Goal: Transaction & Acquisition: Purchase product/service

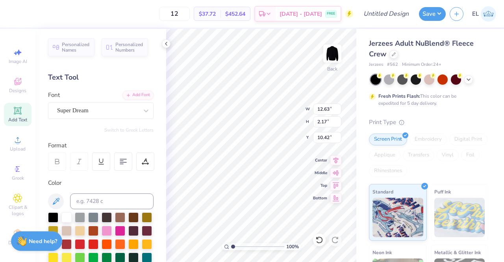
scroll to position [9, 0]
click at [143, 93] on div "Add Font" at bounding box center [137, 94] width 31 height 9
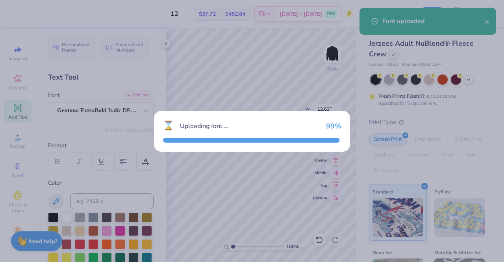
type input "12.67"
type input "2.07"
type input "10.47"
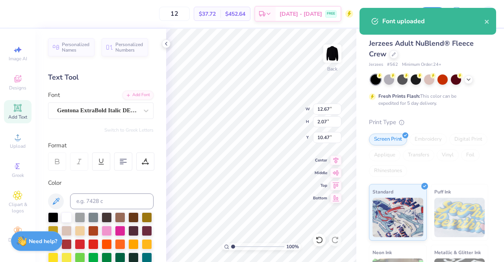
scroll to position [6, 2]
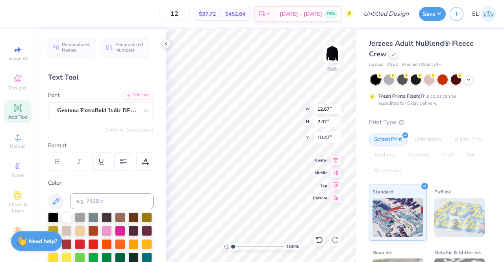
click at [156, 216] on div "Personalized Names Personalized Numbers Text Tool Add Font Font Gentona ExtraBo…" at bounding box center [100, 145] width 131 height 233
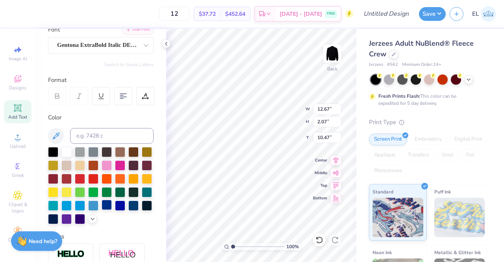
scroll to position [79, 0]
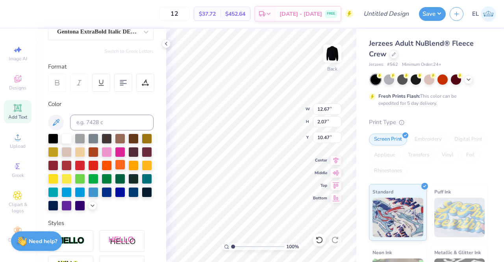
click at [115, 170] on div at bounding box center [120, 165] width 10 height 10
click at [112, 162] on div at bounding box center [107, 165] width 10 height 10
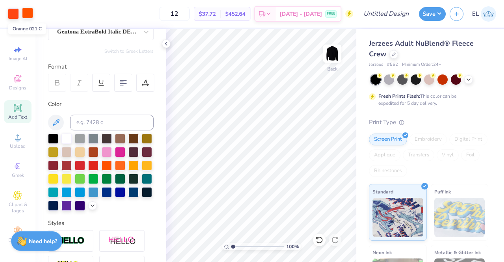
click at [27, 11] on div at bounding box center [27, 12] width 11 height 11
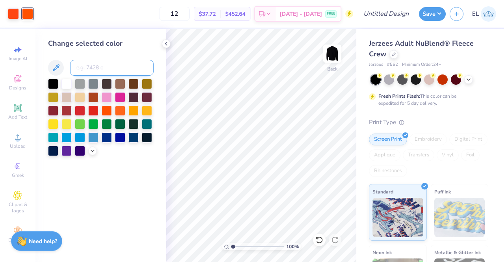
click at [102, 71] on input at bounding box center [112, 68] width 84 height 16
type input "172"
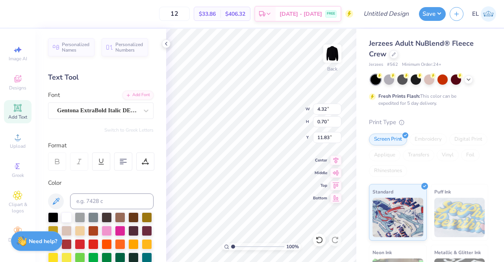
type input "4.32"
type input "0.70"
type input "6.85"
type input "6.38"
type input "1.04"
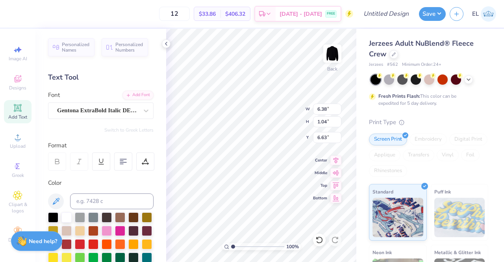
type input "6.63"
click at [143, 165] on div at bounding box center [145, 161] width 18 height 18
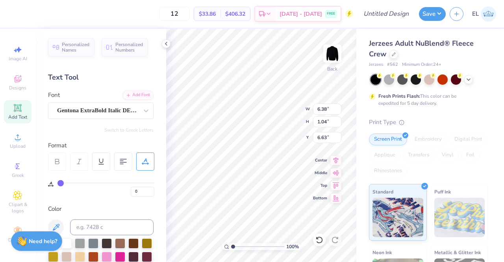
type input "1"
type input "2"
type input "3"
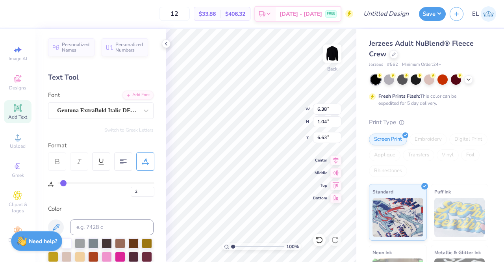
type input "3"
type input "4"
type input "5"
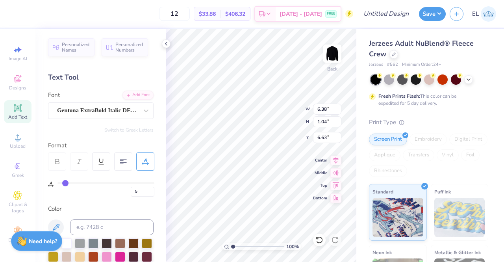
type input "6"
type input "7"
type input "8"
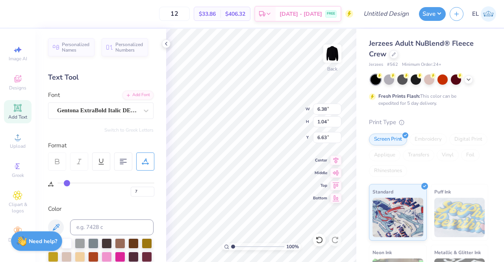
type input "8"
type input "9"
drag, startPoint x: 60, startPoint y: 182, endPoint x: 69, endPoint y: 179, distance: 9.0
type input "9"
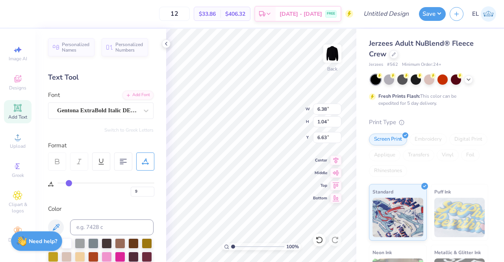
click at [69, 182] on input "range" at bounding box center [106, 182] width 97 height 1
type input "7.40"
type input "10"
type input "9"
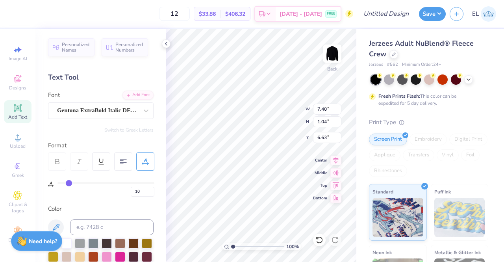
type input "9"
type input "8"
type input "6"
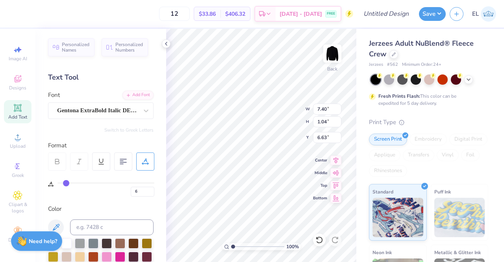
type input "5"
type input "6"
type input "7"
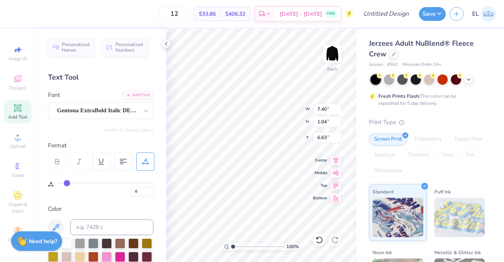
type input "7"
type input "7.17"
type input "5"
type input "4"
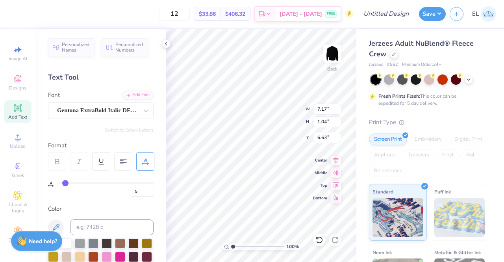
type input "4"
type input "5"
drag, startPoint x: 70, startPoint y: 182, endPoint x: 65, endPoint y: 182, distance: 4.7
type input "5"
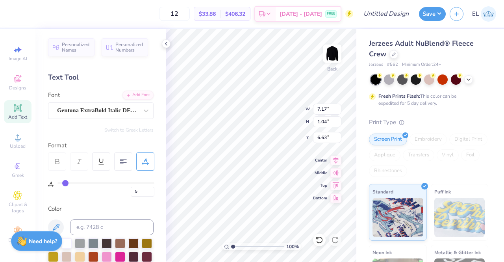
click at [65, 182] on input "range" at bounding box center [106, 182] width 97 height 1
type input "6.94"
type textarea "CLUB RUGBY"
click at [84, 136] on div "Personalized Names Personalized Numbers Text Tool Add Font Font Gentona ExtraBo…" at bounding box center [100, 145] width 131 height 233
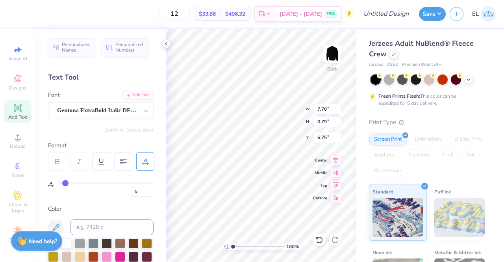
type input "6"
type input "7"
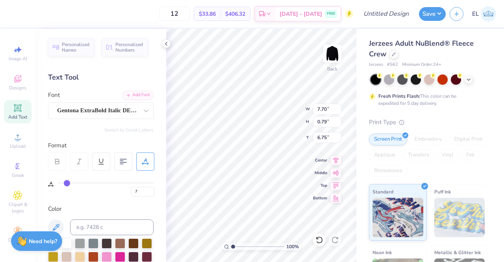
click at [67, 182] on input "range" at bounding box center [106, 182] width 97 height 1
type input "7.93"
type input "7.53"
type input "0.75"
type input "6.76"
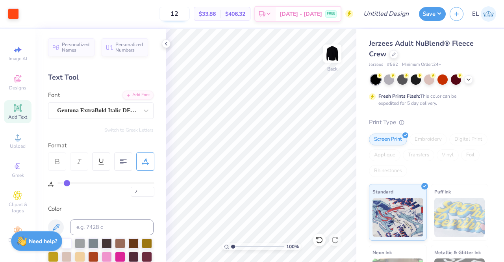
drag, startPoint x: 188, startPoint y: 12, endPoint x: 176, endPoint y: 12, distance: 12.2
click at [176, 12] on input "12" at bounding box center [174, 14] width 31 height 14
type input "30"
click at [152, 10] on div "30 $23.10 Per Item $693.00 Total Est. Delivery [DATE] - [DATE] FREE" at bounding box center [188, 14] width 330 height 28
click at [329, 53] on img at bounding box center [333, 54] width 32 height 32
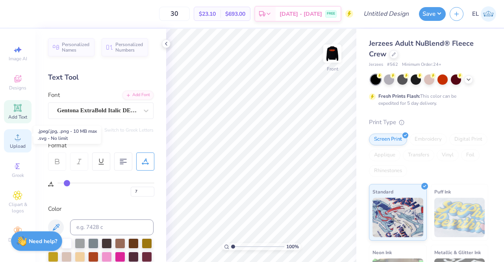
click at [15, 132] on icon at bounding box center [17, 136] width 9 height 9
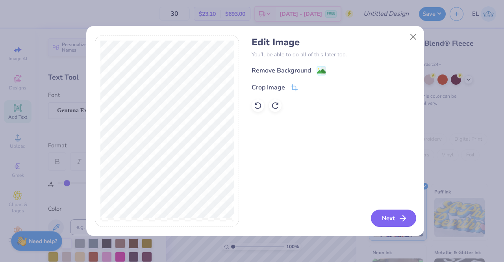
click at [392, 218] on button "Next" at bounding box center [393, 218] width 45 height 17
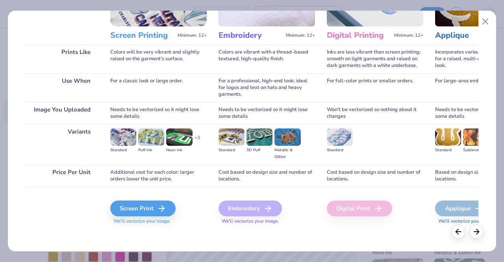
scroll to position [91, 0]
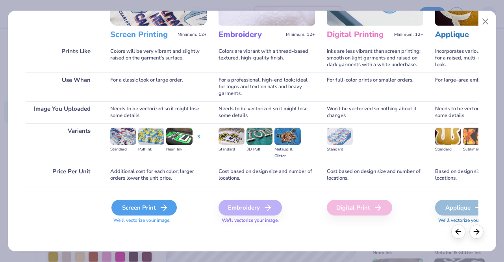
click at [160, 205] on icon at bounding box center [163, 207] width 9 height 9
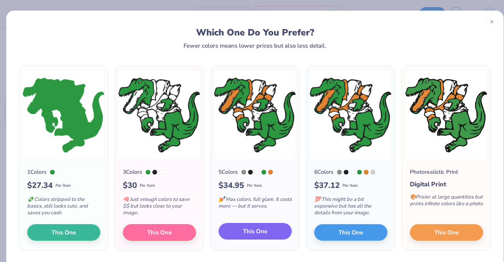
click at [264, 227] on span "This One" at bounding box center [255, 231] width 24 height 9
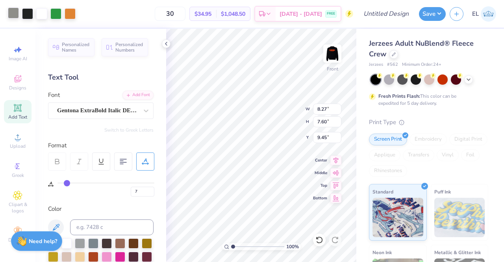
click at [16, 13] on div at bounding box center [13, 12] width 11 height 11
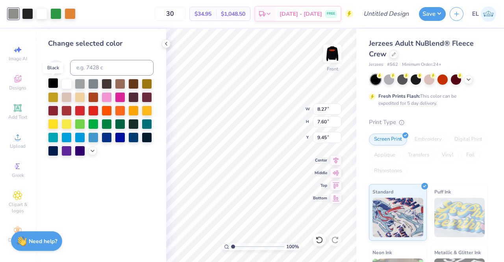
click at [49, 83] on div at bounding box center [53, 83] width 10 height 10
click at [27, 17] on div at bounding box center [27, 12] width 11 height 11
click at [50, 84] on div at bounding box center [53, 83] width 10 height 10
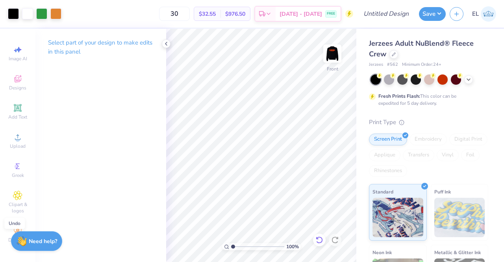
click at [318, 239] on icon at bounding box center [318, 238] width 2 height 2
click at [29, 12] on div at bounding box center [27, 12] width 11 height 11
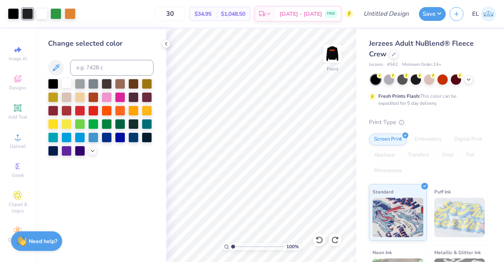
click at [68, 80] on div at bounding box center [66, 83] width 10 height 10
click at [322, 238] on icon at bounding box center [320, 240] width 8 height 8
click at [78, 82] on div at bounding box center [80, 83] width 10 height 10
click at [317, 237] on icon at bounding box center [320, 240] width 8 height 8
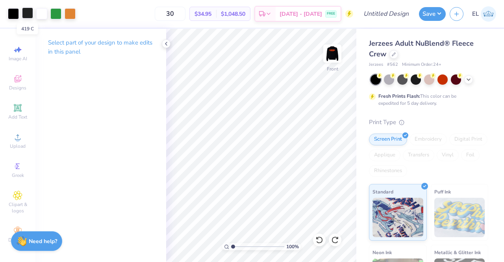
click at [31, 17] on div at bounding box center [27, 12] width 11 height 11
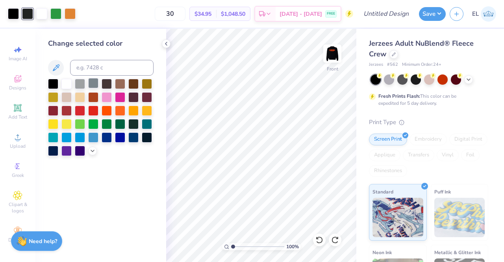
click at [95, 85] on div at bounding box center [93, 83] width 10 height 10
click at [319, 242] on icon at bounding box center [320, 240] width 8 height 8
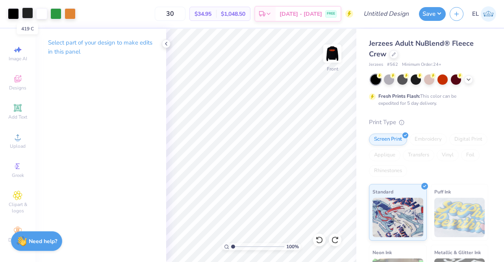
click at [26, 14] on div at bounding box center [27, 12] width 11 height 11
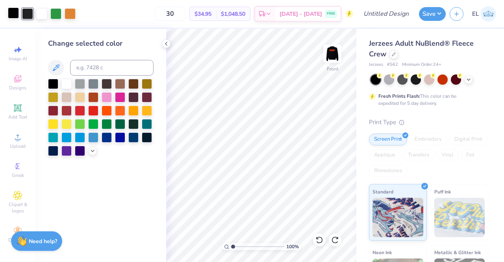
click at [16, 15] on div at bounding box center [13, 12] width 11 height 11
click at [95, 64] on input at bounding box center [112, 68] width 84 height 16
type input "419"
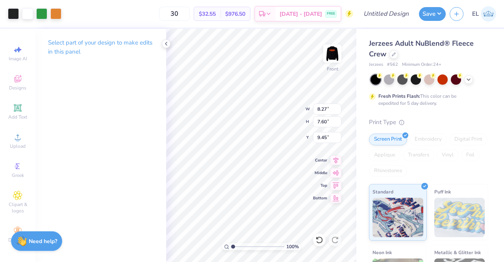
type input "7.69"
click at [18, 201] on span "Clipart & logos" at bounding box center [18, 207] width 28 height 13
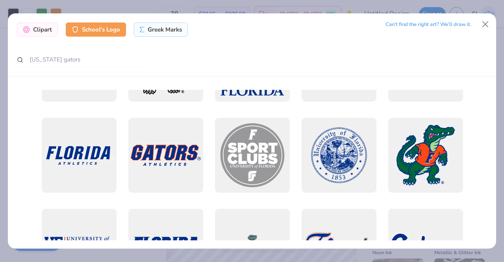
scroll to position [1024, 0]
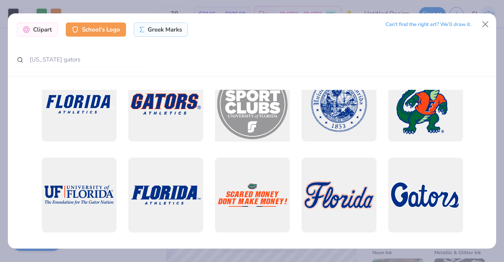
click at [247, 127] on div at bounding box center [252, 104] width 82 height 82
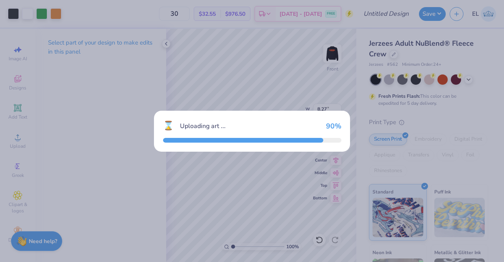
type input "14.53"
type input "3.00"
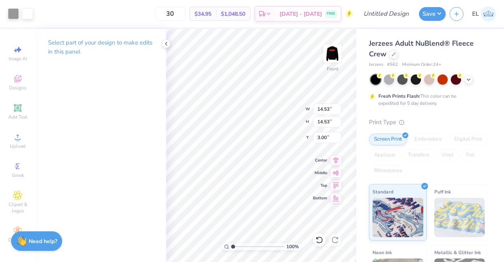
type input "3.96"
type input "3.00"
type input "8.27"
type input "7.60"
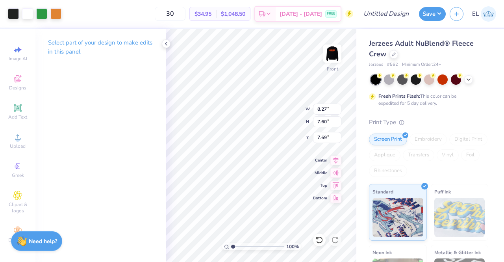
type input "9.79"
type input "10.29"
type input "9.46"
type input "7.84"
type input "3.96"
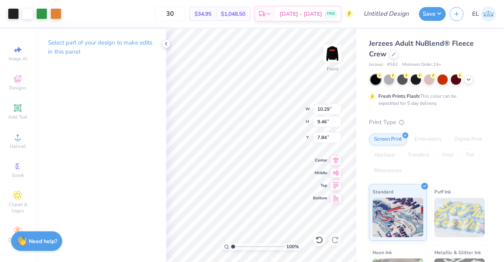
type input "3.96"
type input "3.00"
type input "3.33"
type input "10.29"
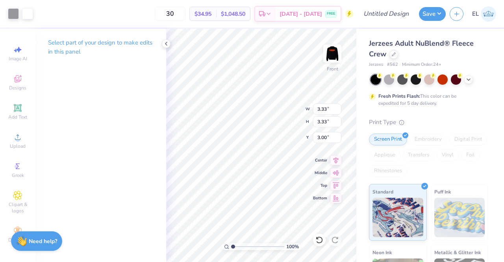
type input "9.46"
type input "6.98"
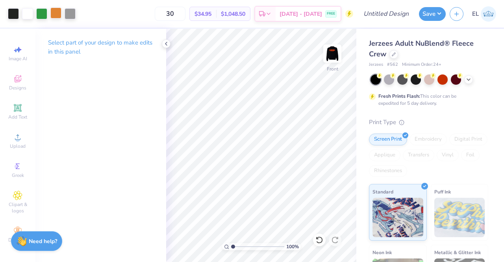
click at [57, 14] on div at bounding box center [55, 12] width 11 height 11
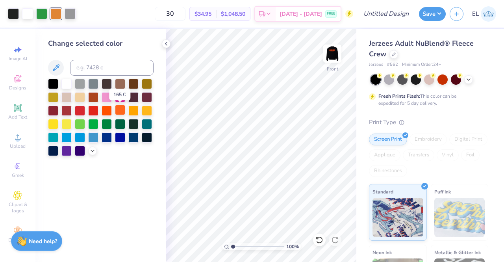
click at [121, 110] on div at bounding box center [120, 110] width 10 height 10
drag, startPoint x: 189, startPoint y: 10, endPoint x: 169, endPoint y: 10, distance: 20.5
click at [169, 10] on input "30" at bounding box center [170, 14] width 31 height 14
type input "24"
click at [332, 56] on img at bounding box center [333, 54] width 32 height 32
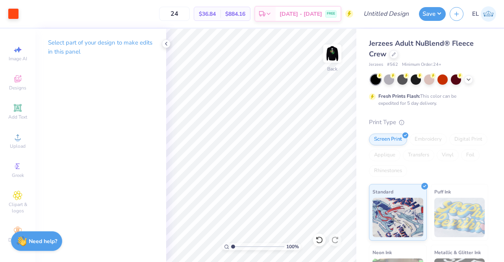
click at [332, 56] on img at bounding box center [333, 54] width 16 height 16
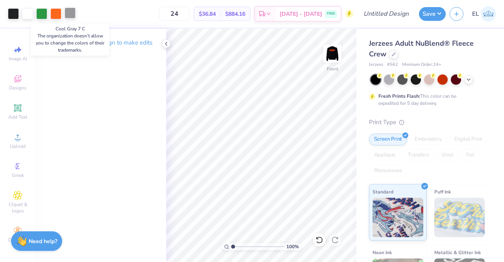
click at [70, 14] on div at bounding box center [70, 12] width 11 height 11
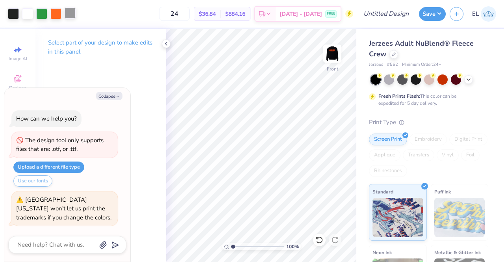
click at [74, 15] on div at bounding box center [70, 12] width 11 height 11
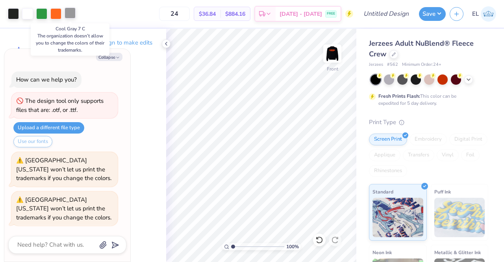
click at [74, 15] on div at bounding box center [70, 12] width 11 height 11
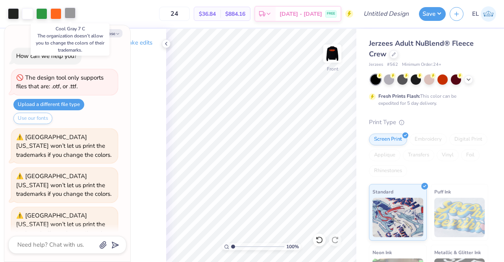
scroll to position [15, 0]
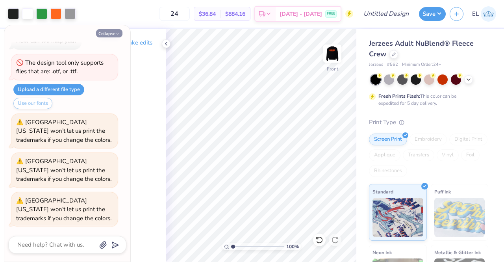
click at [115, 34] on button "Collapse" at bounding box center [109, 33] width 26 height 8
type textarea "x"
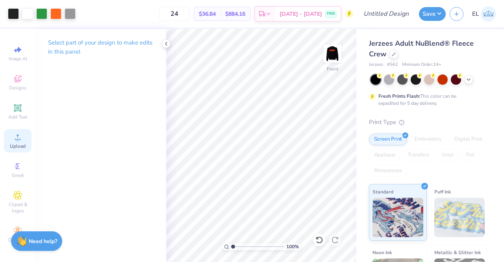
click at [13, 143] on span "Upload" at bounding box center [18, 146] width 16 height 6
click at [11, 201] on span "Clipart & logos" at bounding box center [18, 207] width 28 height 13
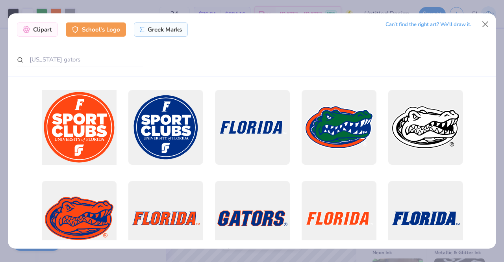
click at [97, 140] on div at bounding box center [79, 127] width 82 height 82
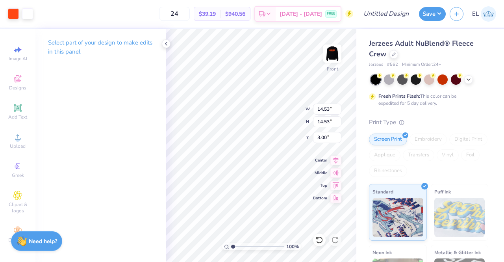
type input "2.92"
type input "3.33"
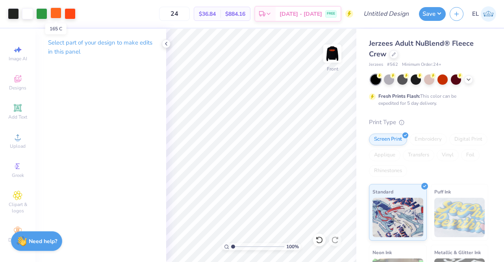
click at [60, 13] on div at bounding box center [55, 12] width 11 height 11
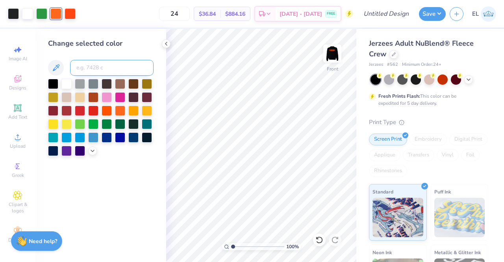
click at [106, 69] on input at bounding box center [112, 68] width 84 height 16
type input "172"
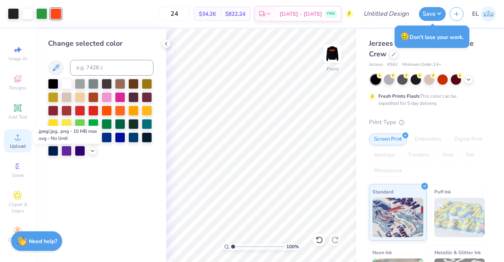
click at [17, 132] on icon at bounding box center [17, 136] width 9 height 9
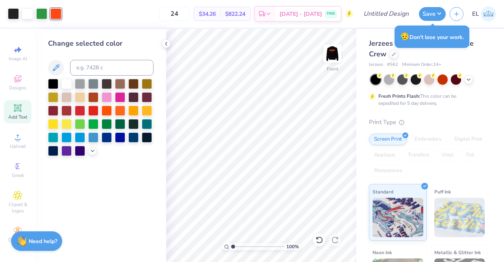
click at [17, 105] on icon at bounding box center [18, 108] width 6 height 6
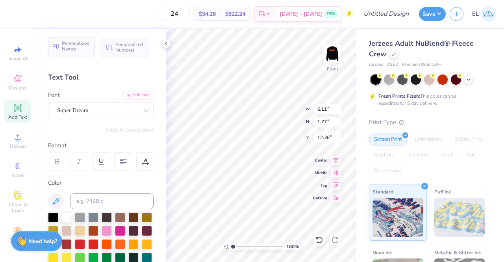
click at [77, 48] on span "Personalized Names" at bounding box center [76, 46] width 28 height 11
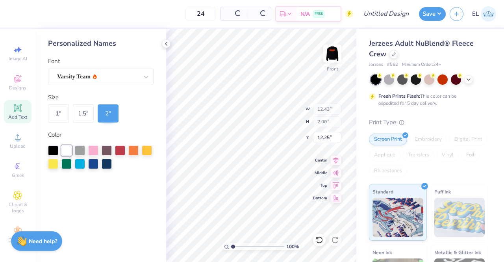
type input "12.43"
type input "2.00"
type input "12.25"
